Goal: Task Accomplishment & Management: Complete application form

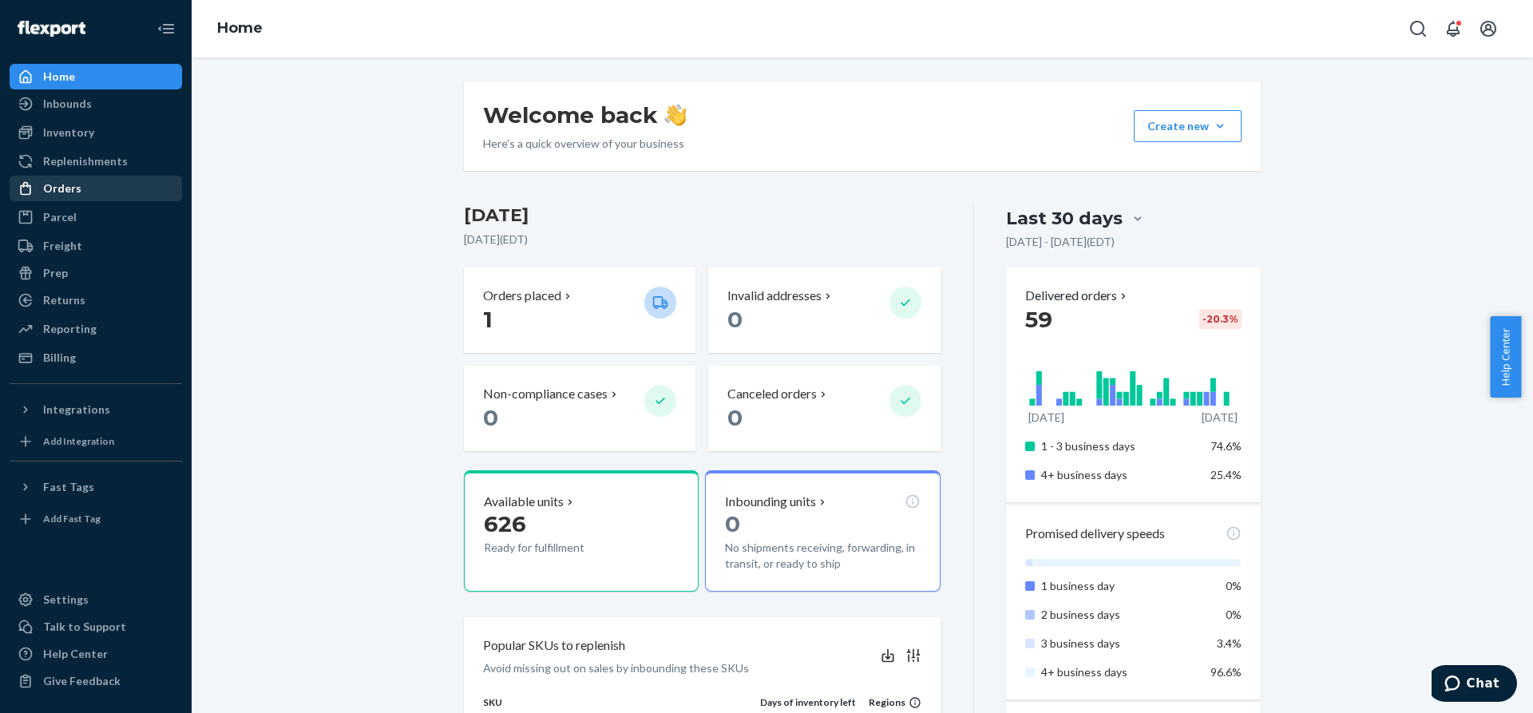
click at [87, 186] on div "Orders" at bounding box center [95, 188] width 169 height 22
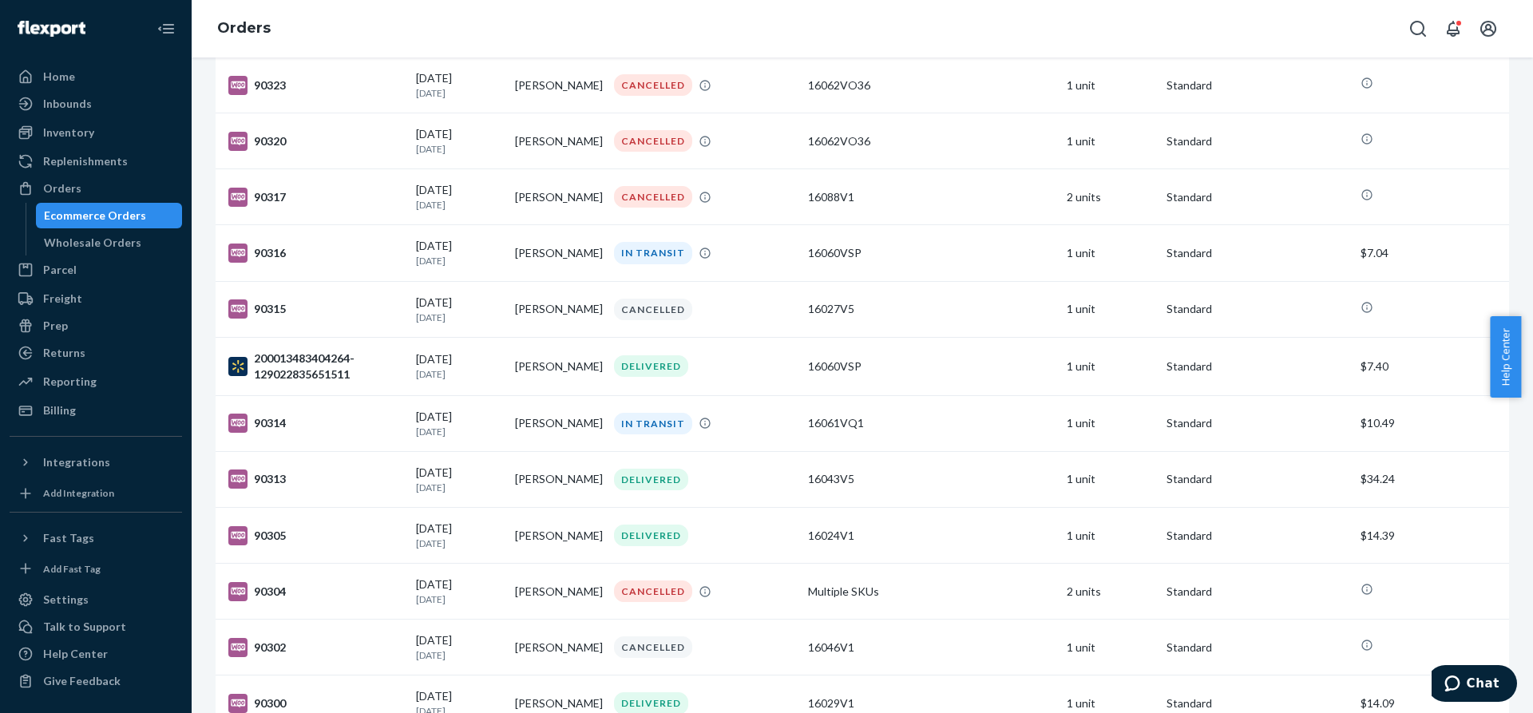
scroll to position [922, 0]
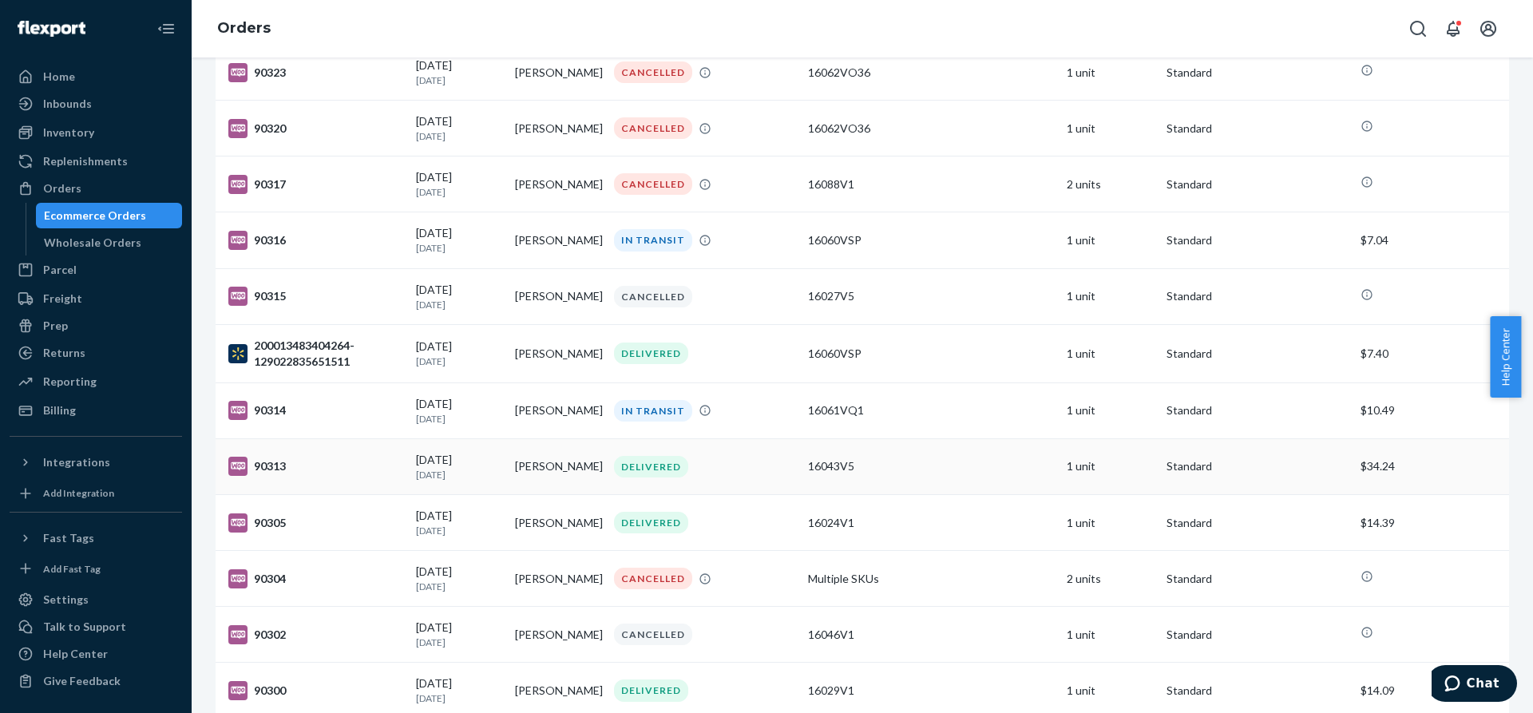
click at [656, 475] on div "DELIVERED" at bounding box center [651, 467] width 74 height 22
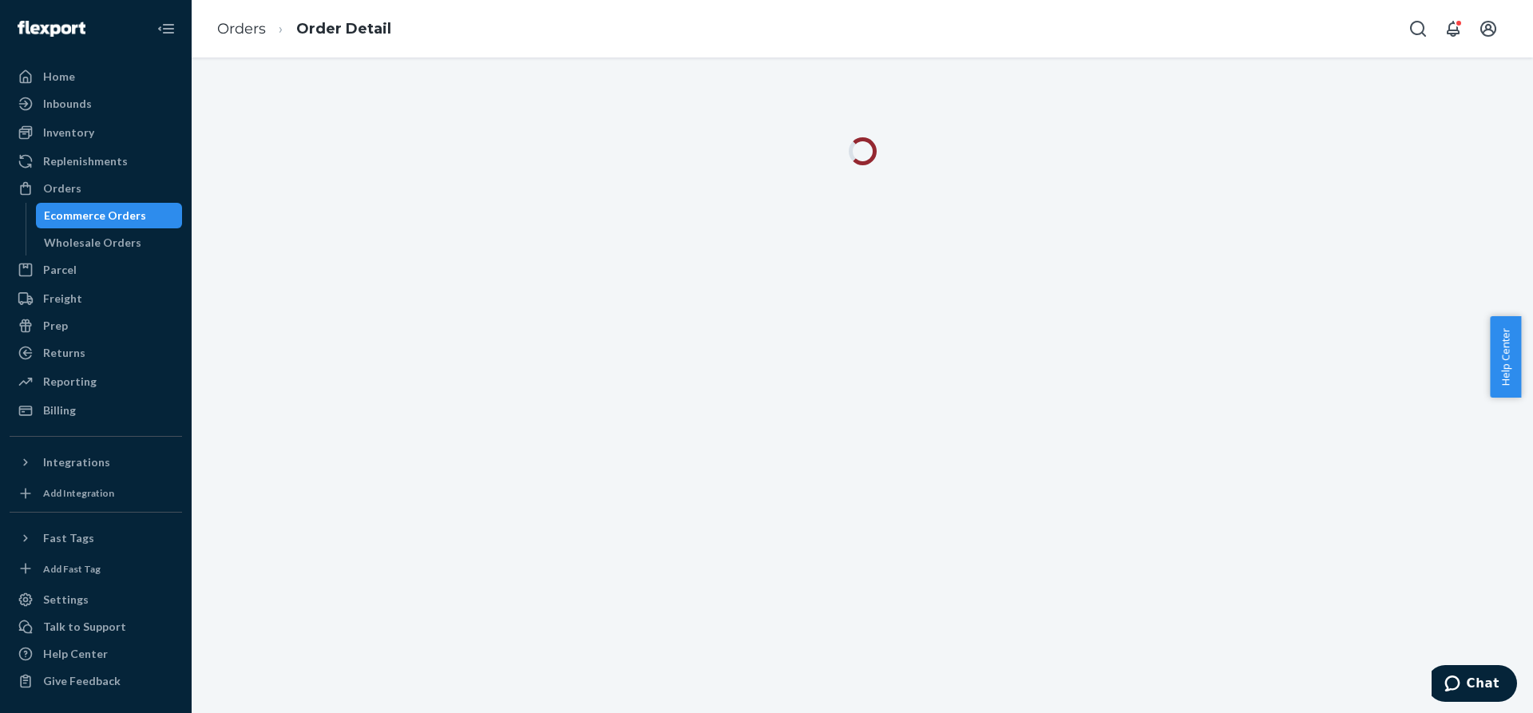
click at [656, 475] on div at bounding box center [863, 385] width 1342 height 656
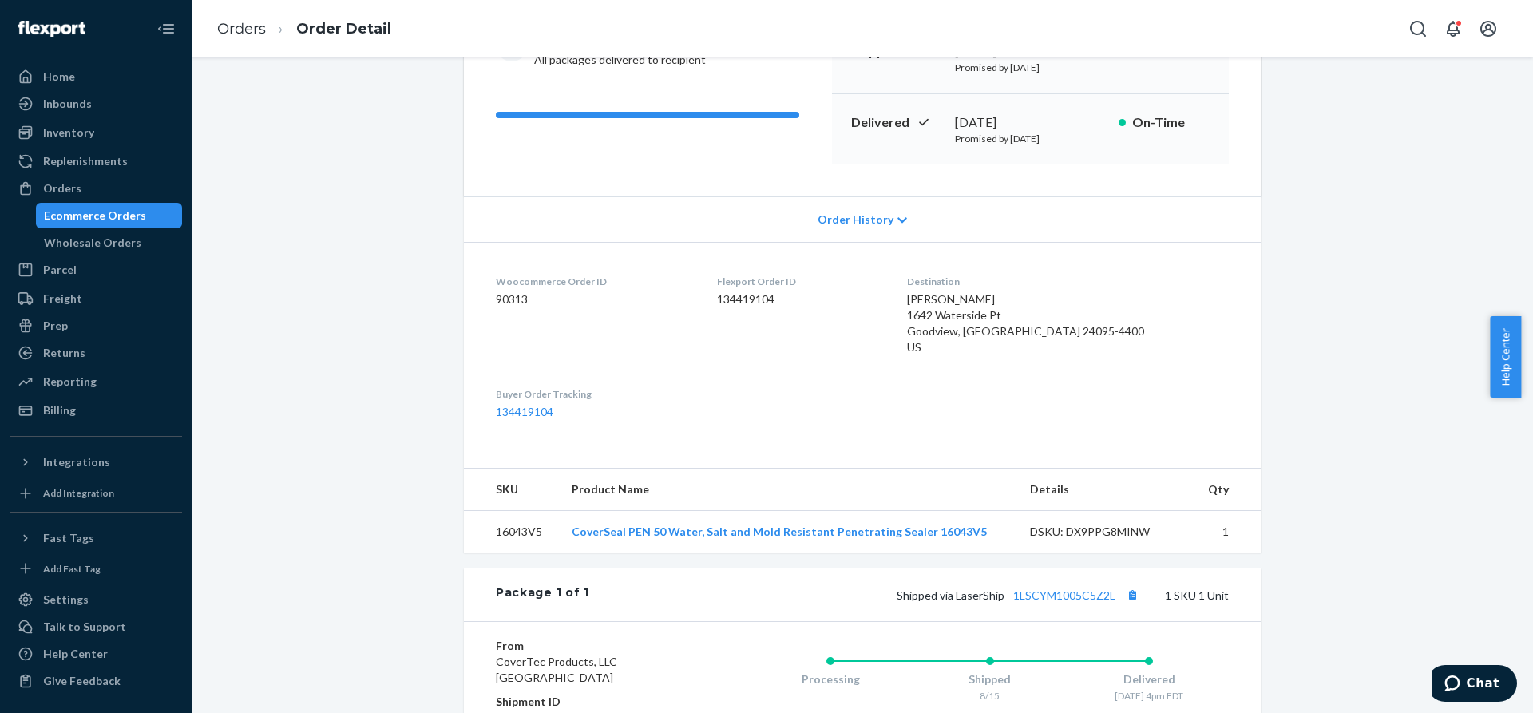
scroll to position [204, 0]
click at [898, 220] on icon at bounding box center [903, 221] width 10 height 11
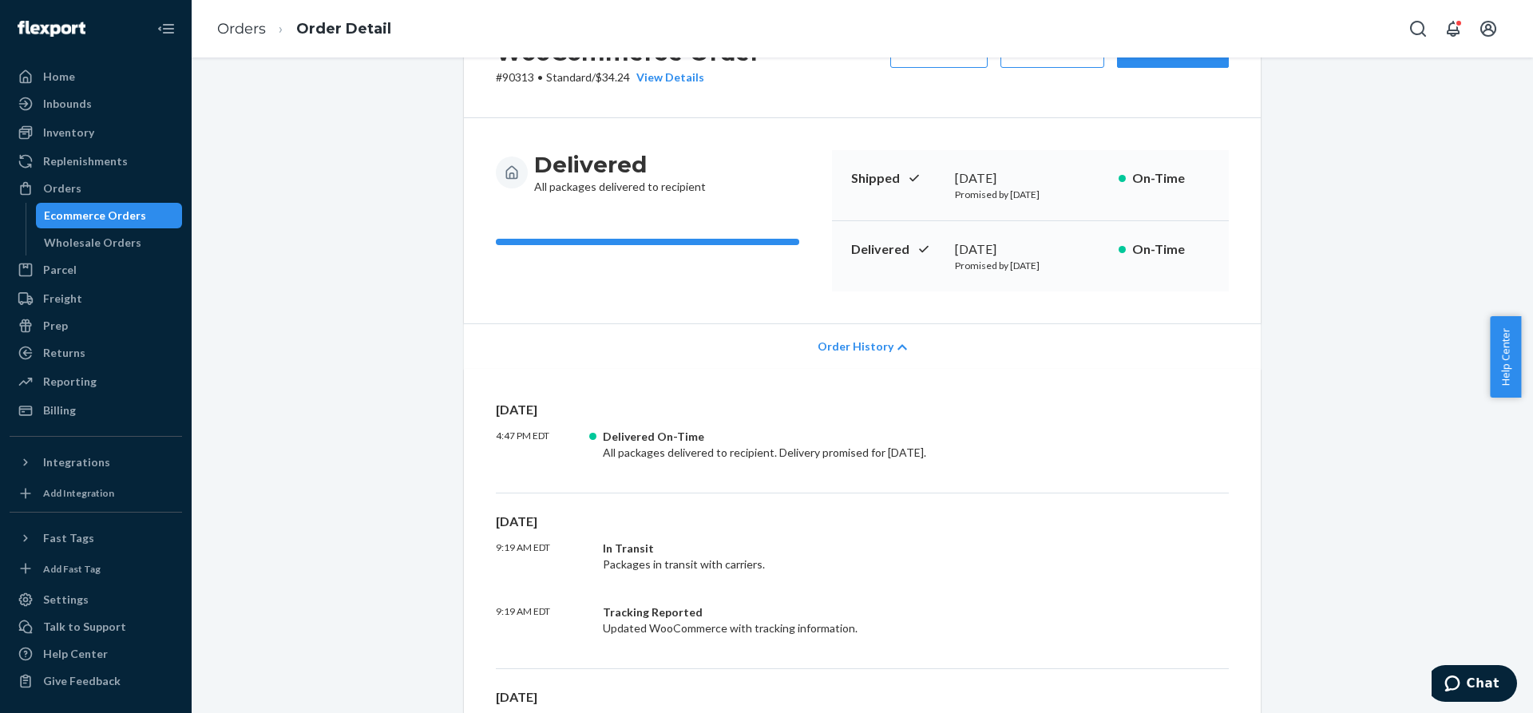
scroll to position [0, 0]
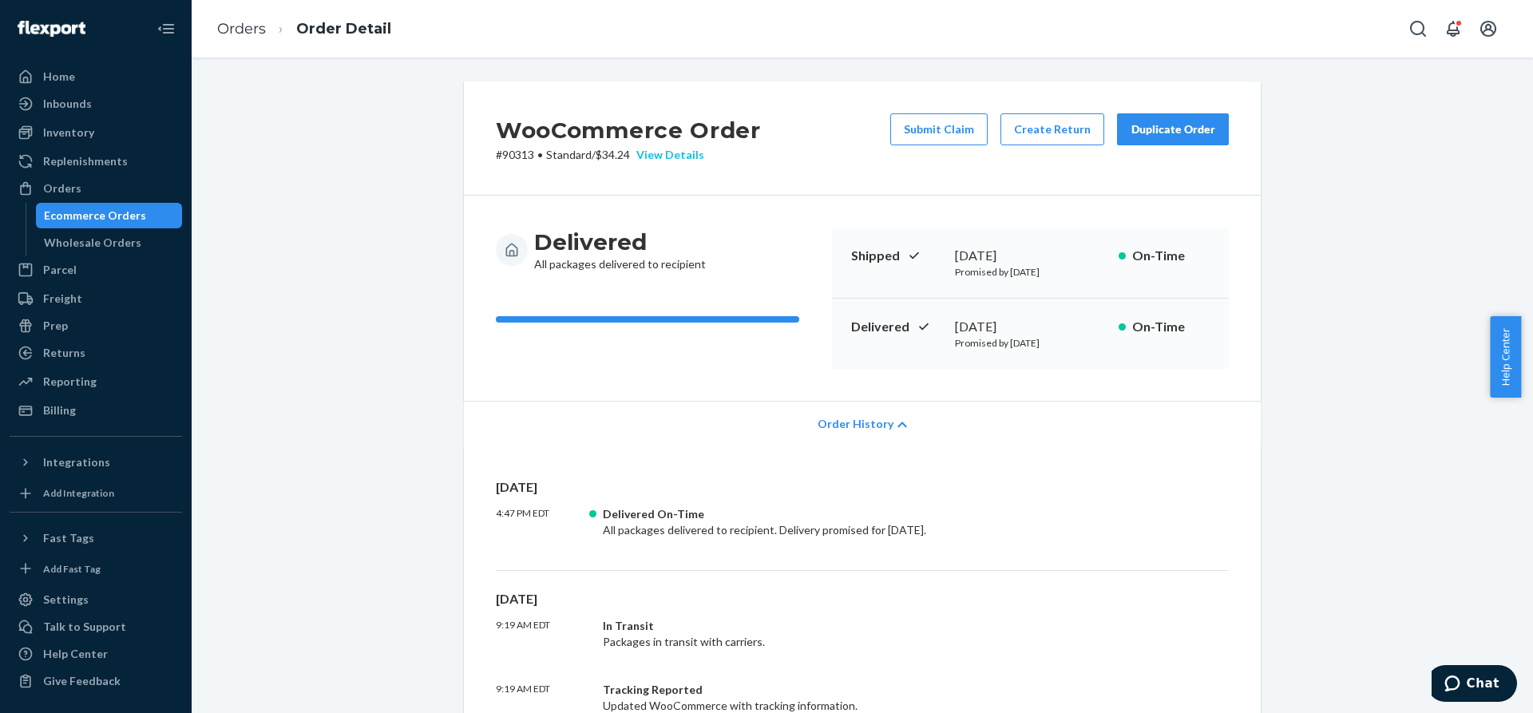
click at [680, 152] on div "View Details" at bounding box center [667, 155] width 74 height 16
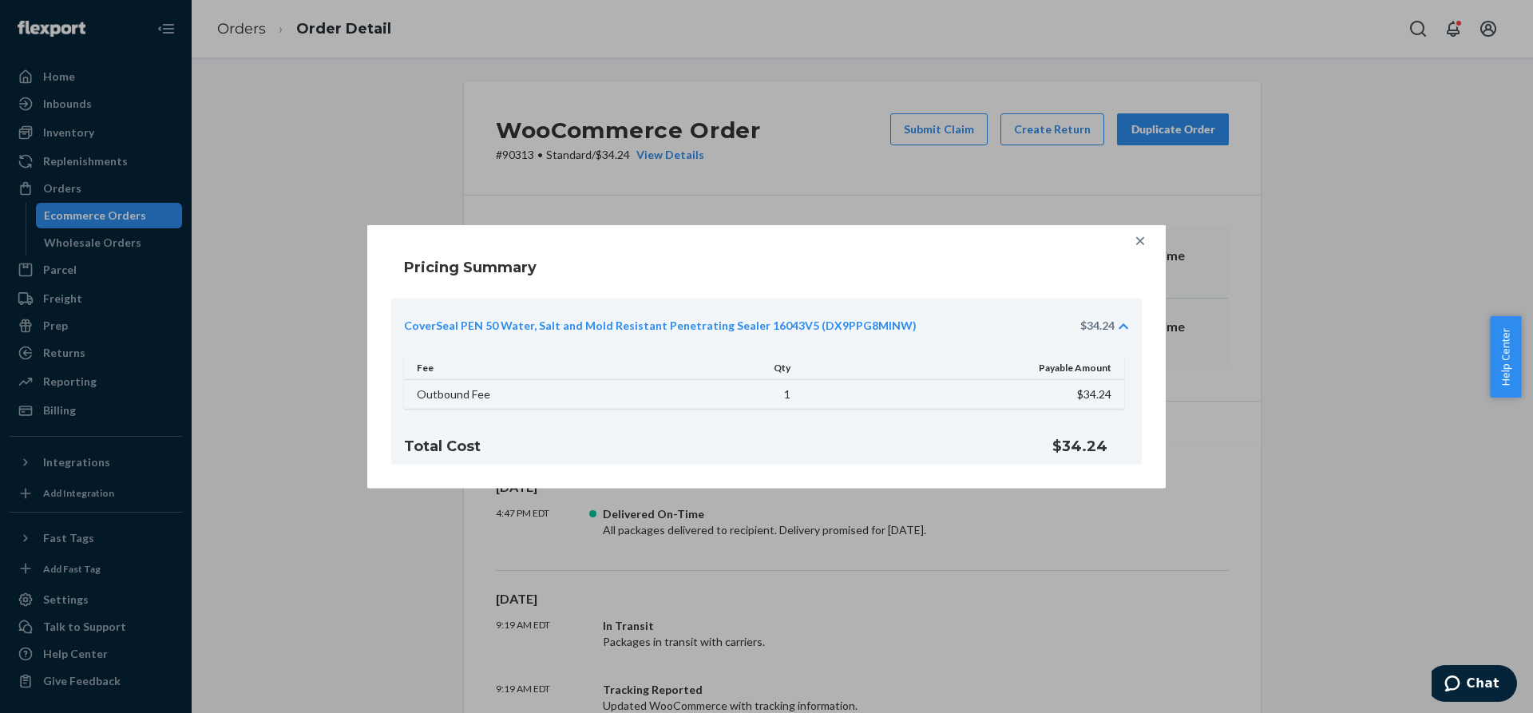
click at [1146, 234] on icon at bounding box center [1140, 240] width 16 height 16
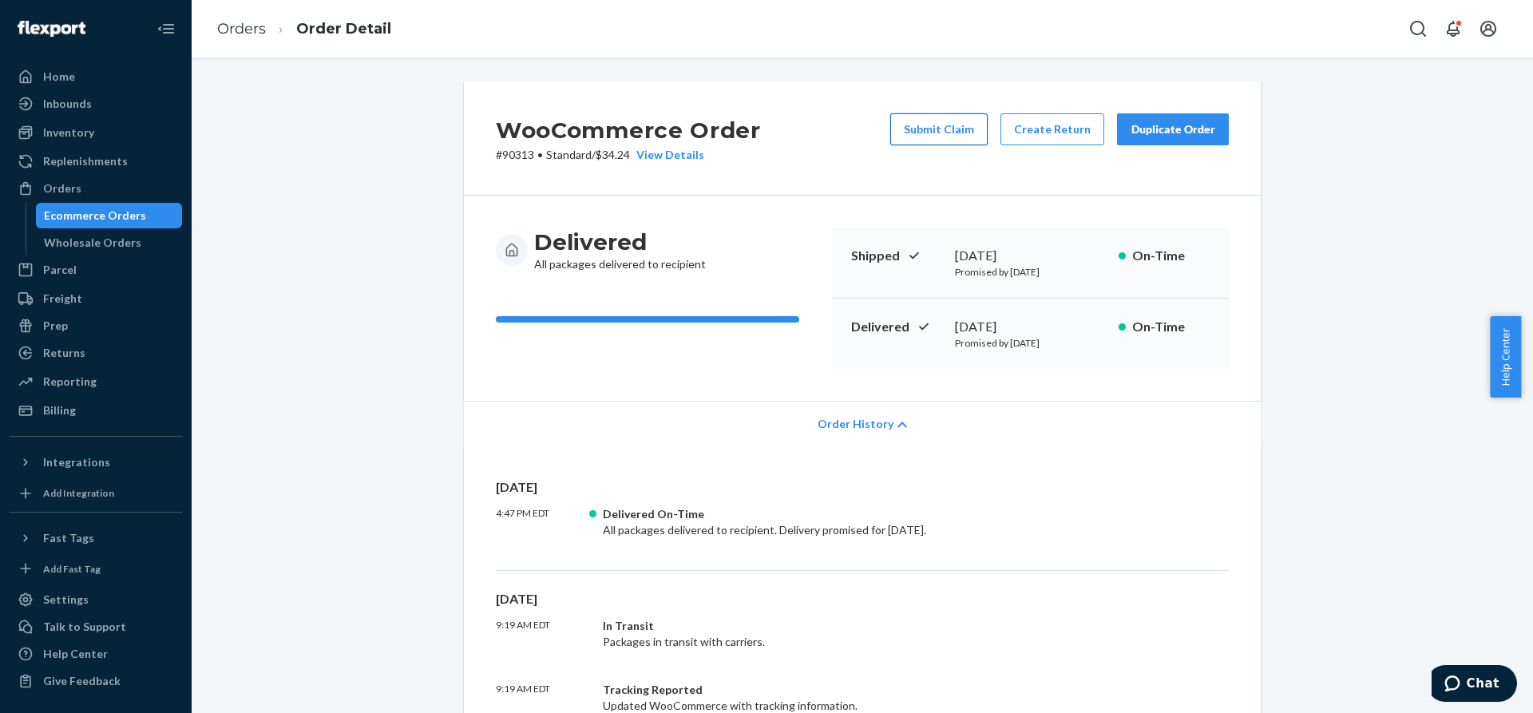
click at [942, 129] on button "Submit Claim" at bounding box center [938, 129] width 97 height 32
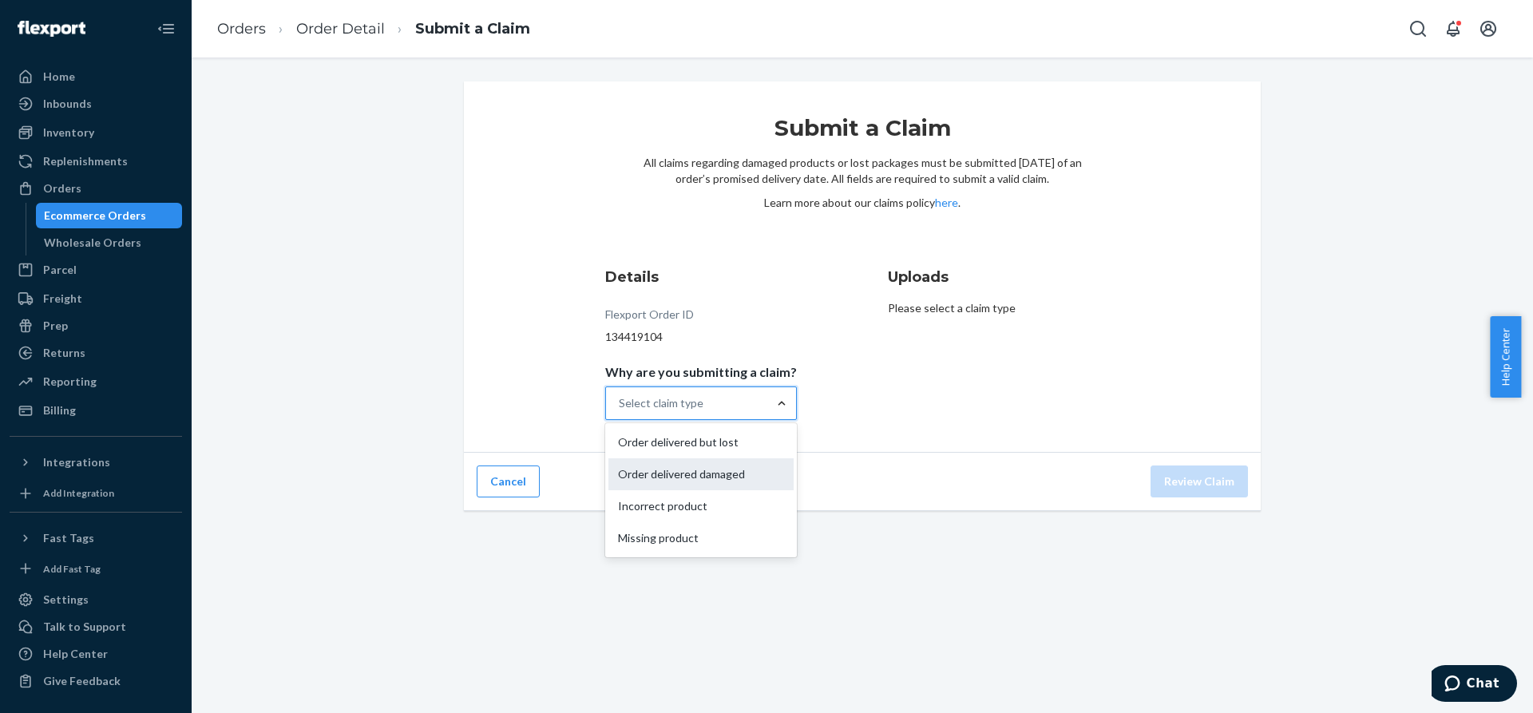
click at [727, 472] on div "Order delivered damaged" at bounding box center [701, 474] width 185 height 32
click at [620, 411] on input "Why are you submitting a claim? option Order delivered damaged focused, 2 of 4.…" at bounding box center [620, 403] width 2 height 16
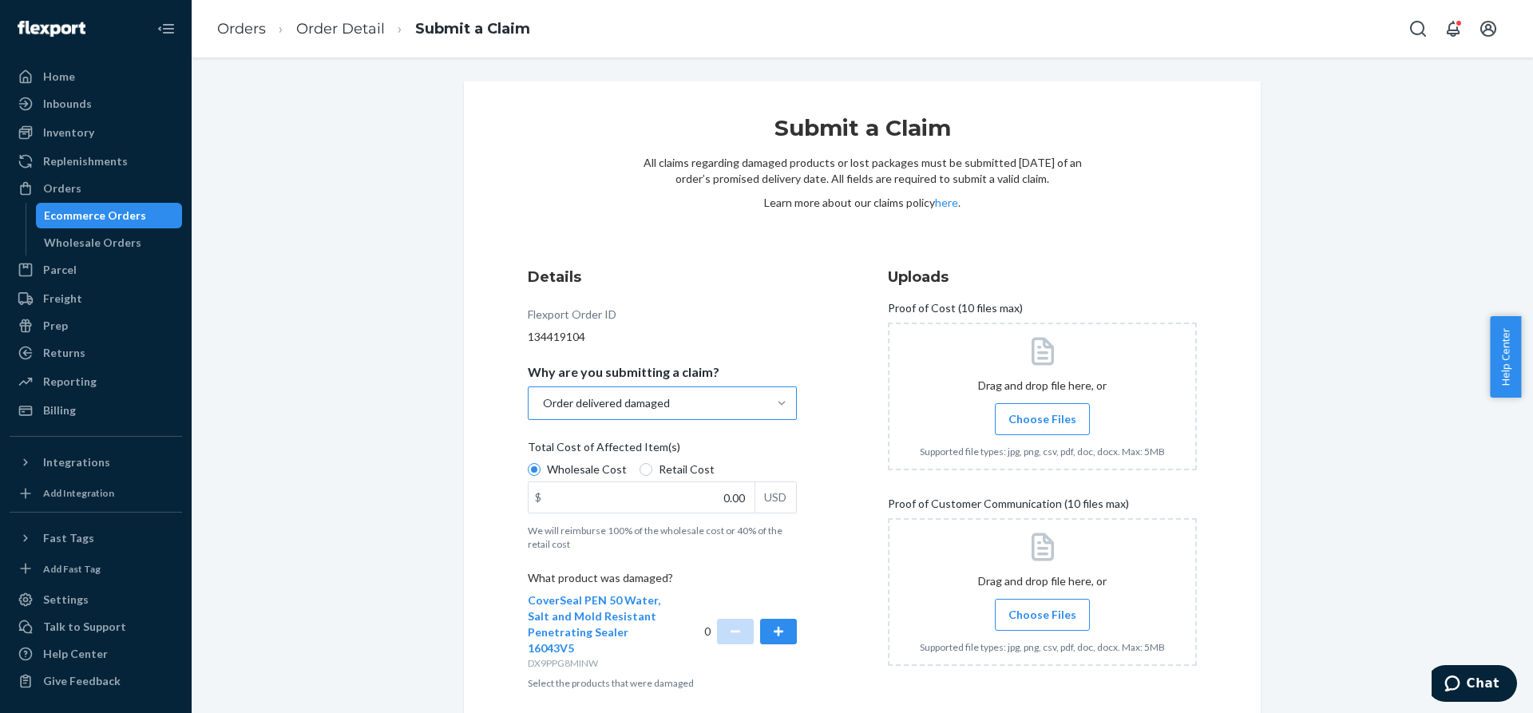
click at [333, 278] on div "Submit a Claim All claims regarding damaged products or lost packages must be s…" at bounding box center [863, 431] width 1318 height 700
